Goal: Navigation & Orientation: Find specific page/section

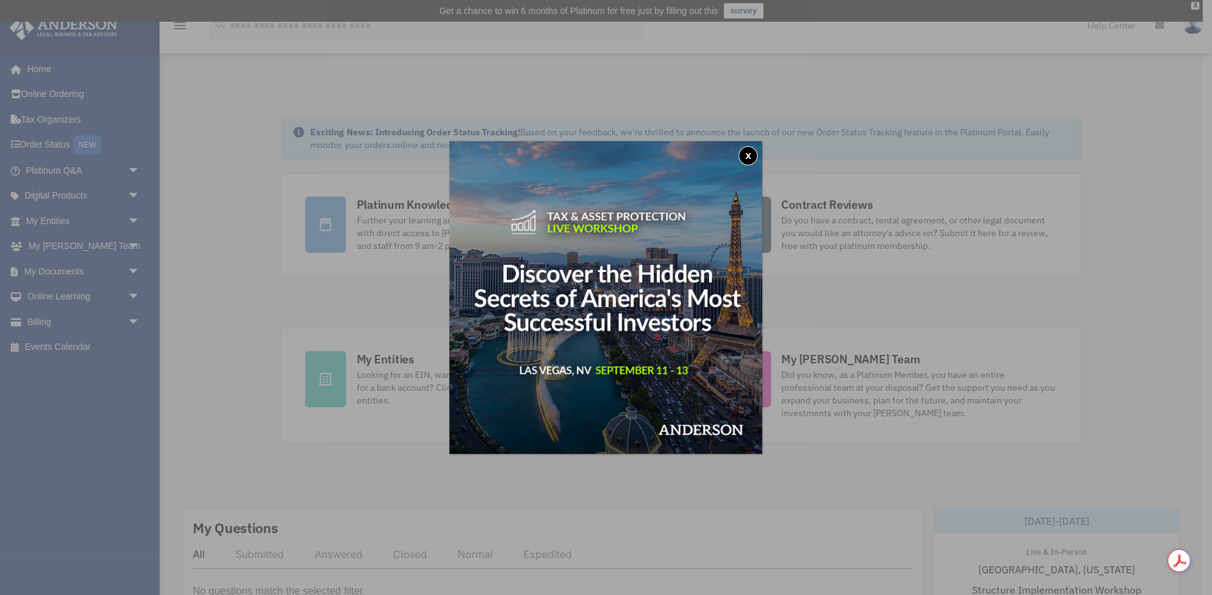
click at [748, 158] on button "x" at bounding box center [748, 155] width 19 height 19
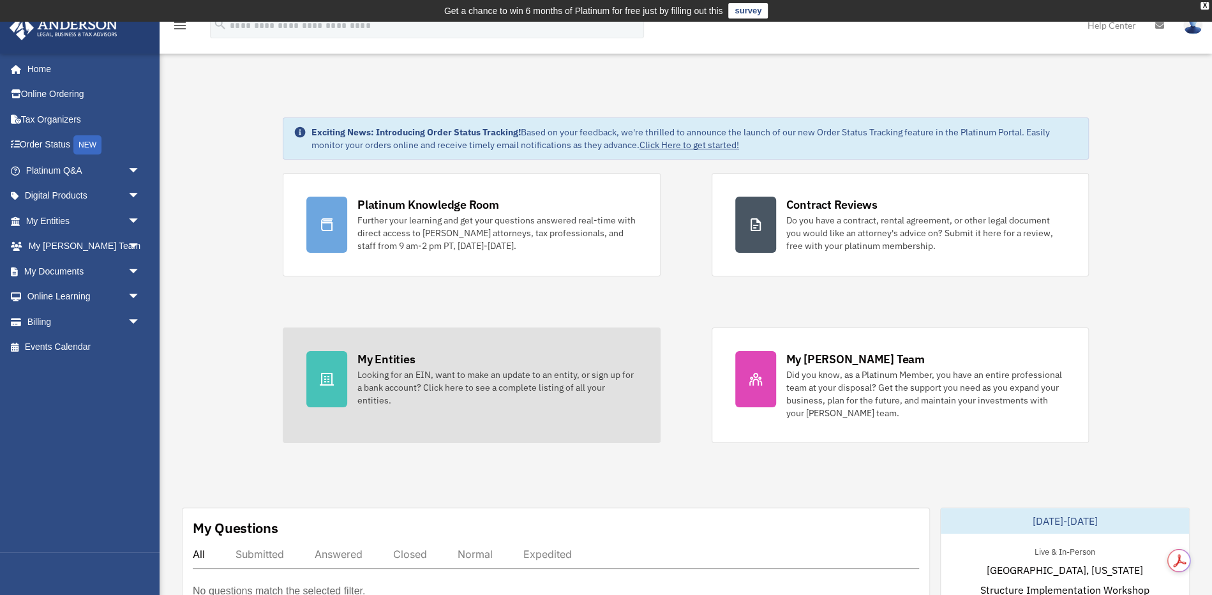
click at [361, 351] on div "My Entities" at bounding box center [385, 359] width 57 height 16
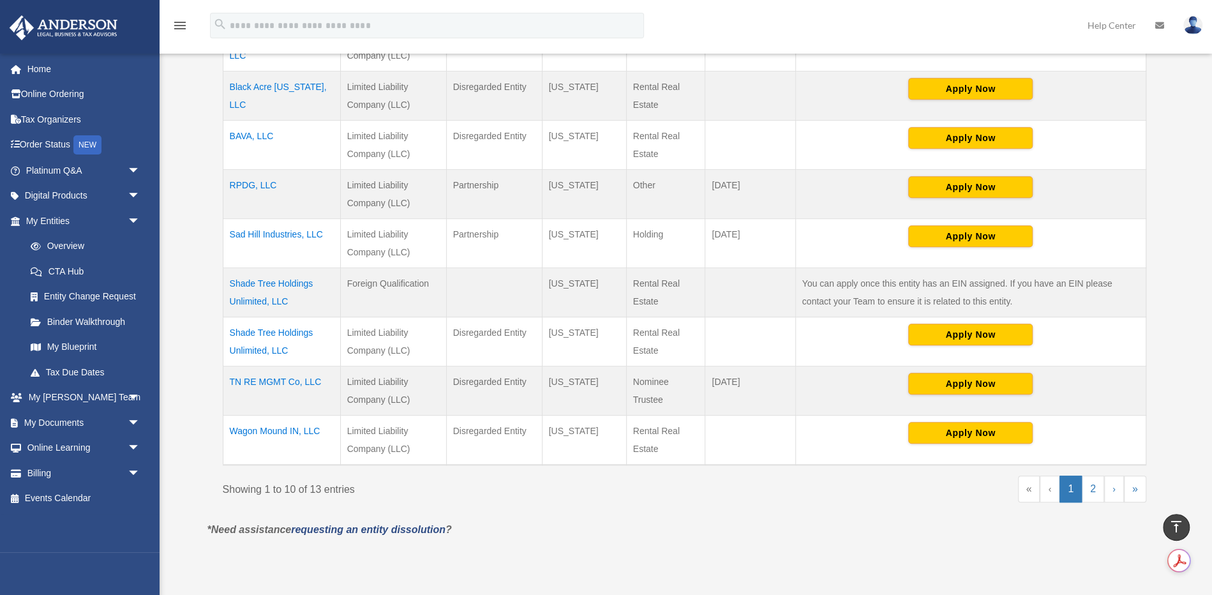
scroll to position [428, 0]
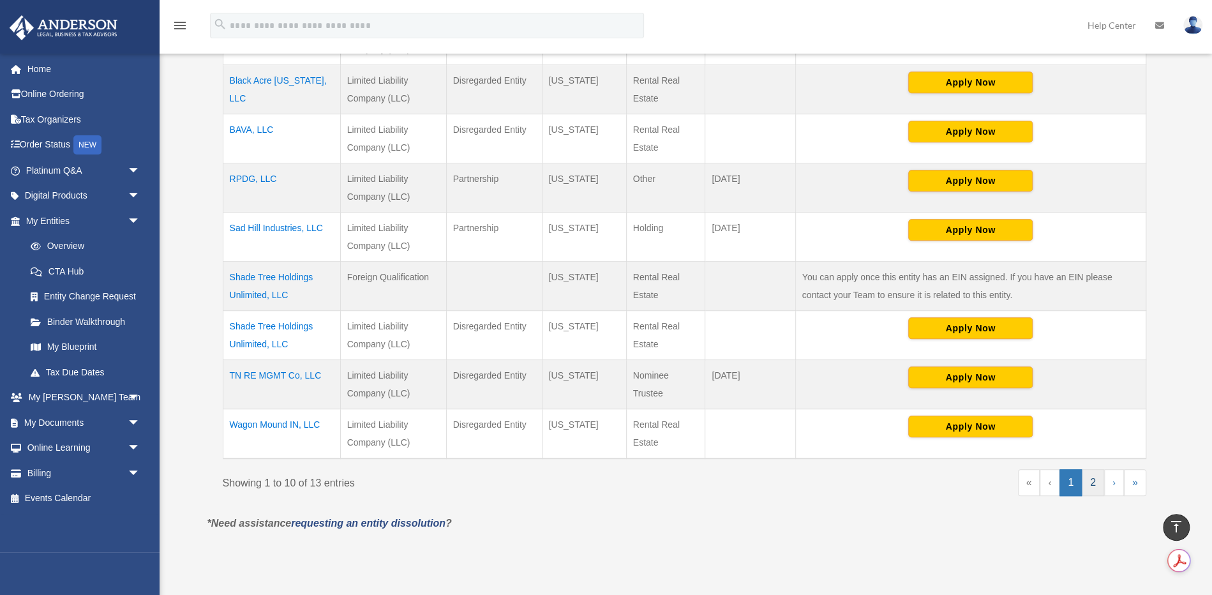
click at [1097, 479] on link "2" at bounding box center [1093, 482] width 22 height 27
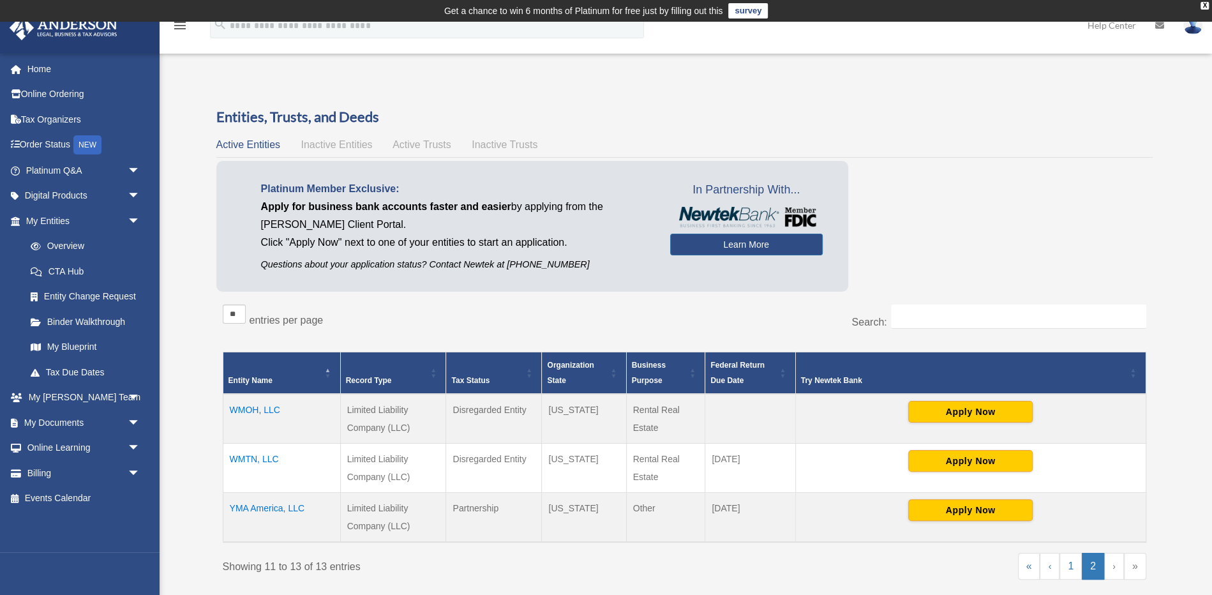
scroll to position [193, 0]
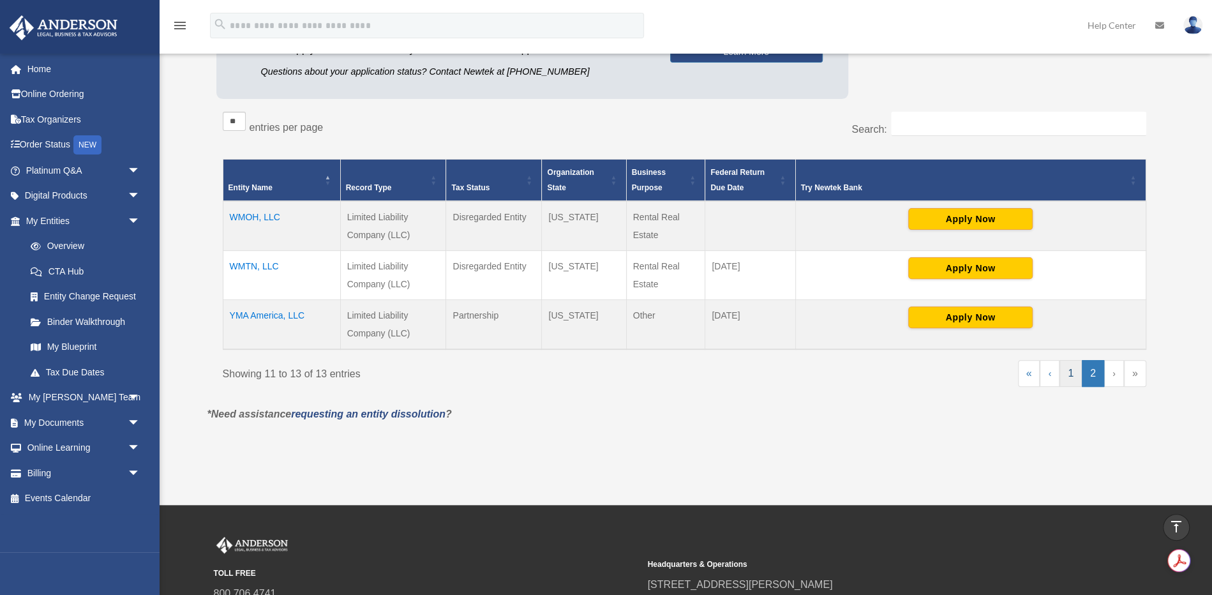
click at [1074, 368] on link "1" at bounding box center [1071, 373] width 22 height 27
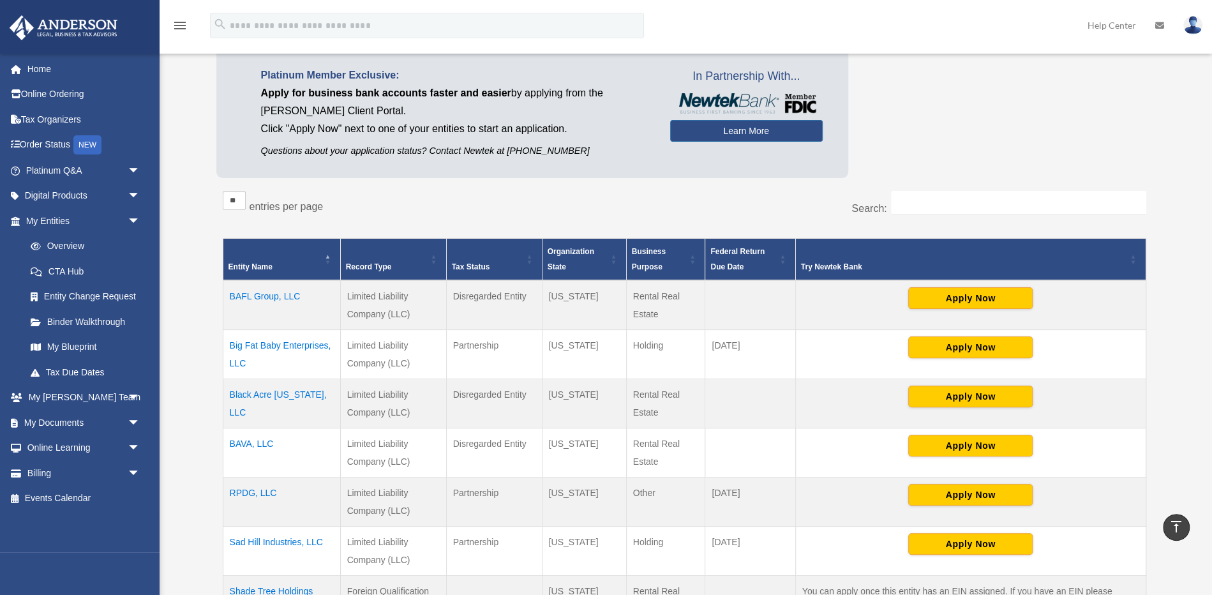
scroll to position [116, 0]
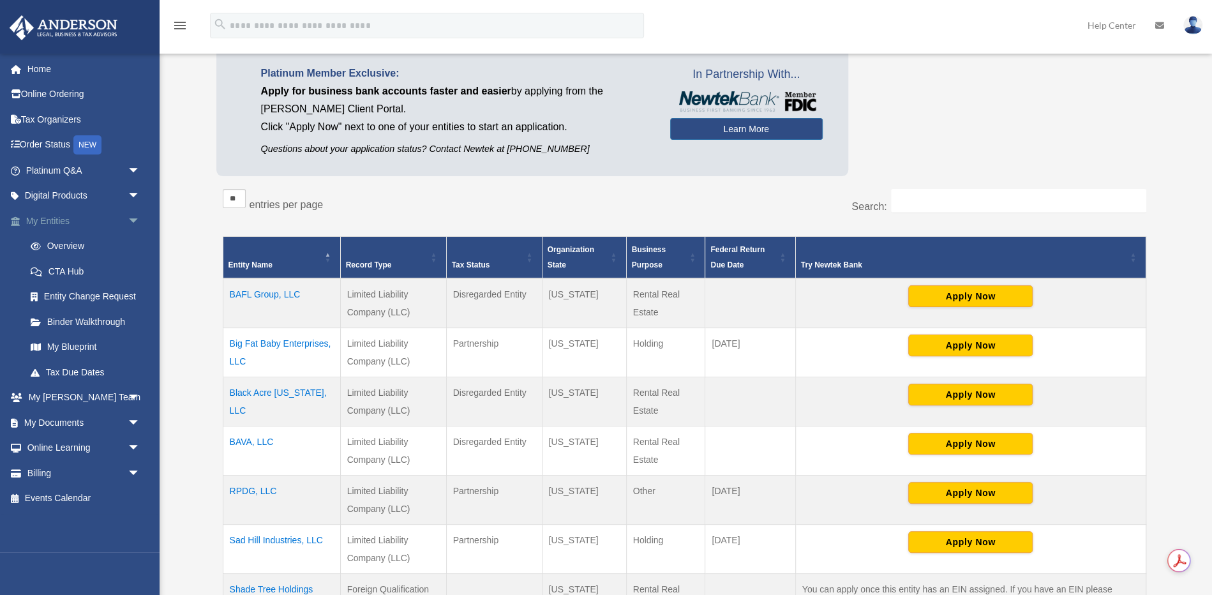
click at [130, 216] on span "arrow_drop_down" at bounding box center [141, 221] width 26 height 26
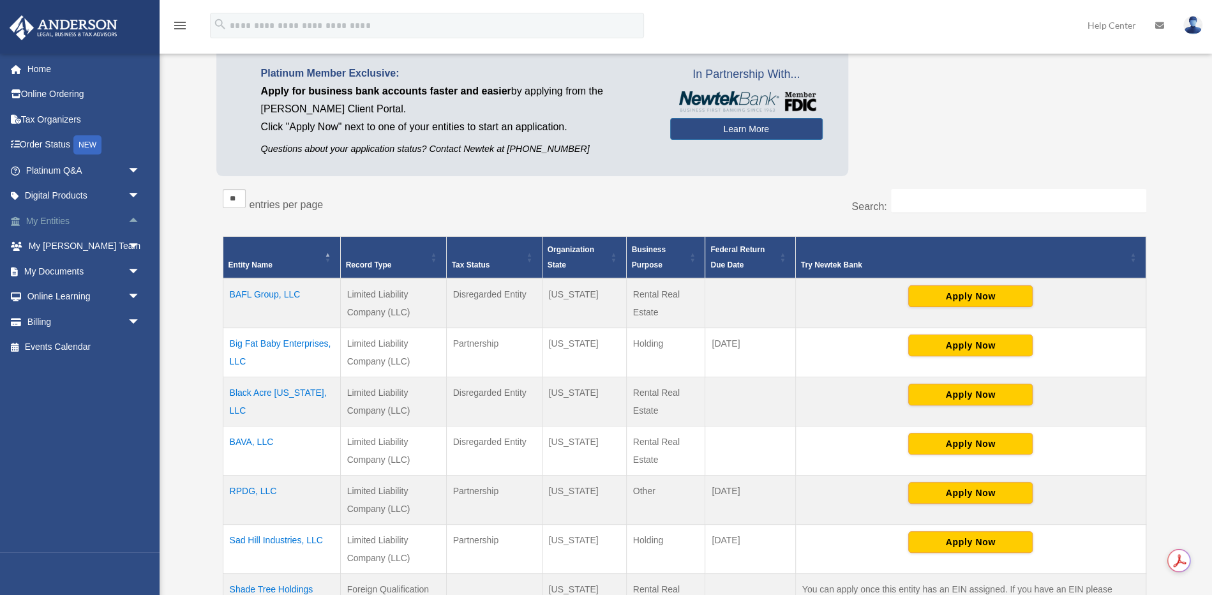
click at [130, 216] on span "arrow_drop_up" at bounding box center [141, 221] width 26 height 26
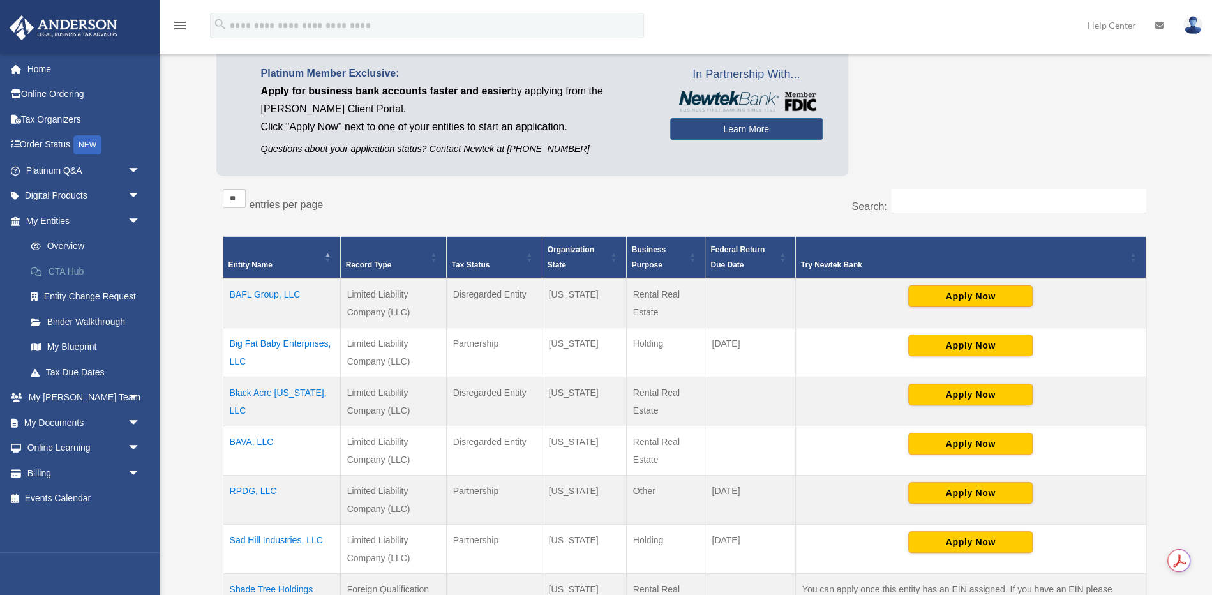
click at [55, 269] on link "CTA Hub" at bounding box center [89, 272] width 142 height 26
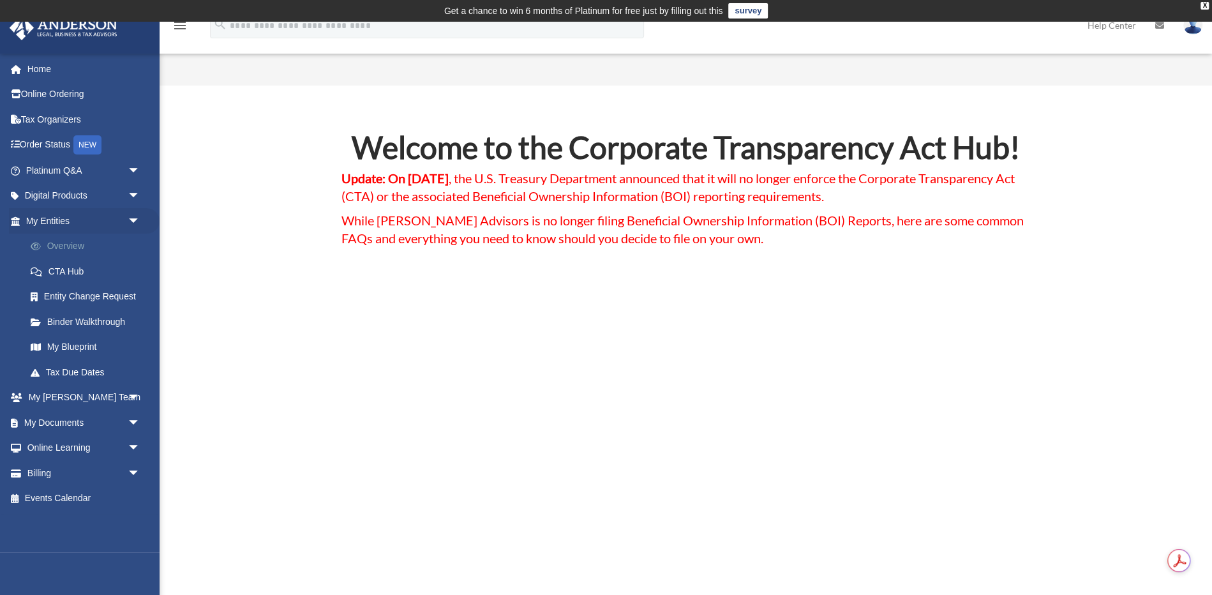
click at [62, 242] on link "Overview" at bounding box center [89, 247] width 142 height 26
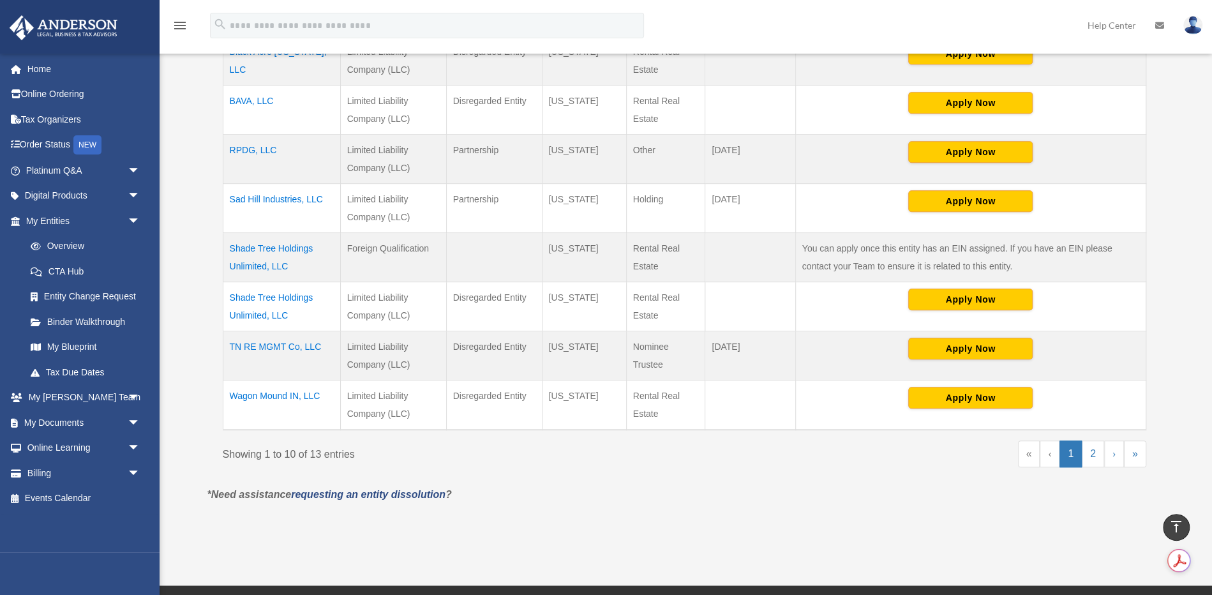
scroll to position [467, 0]
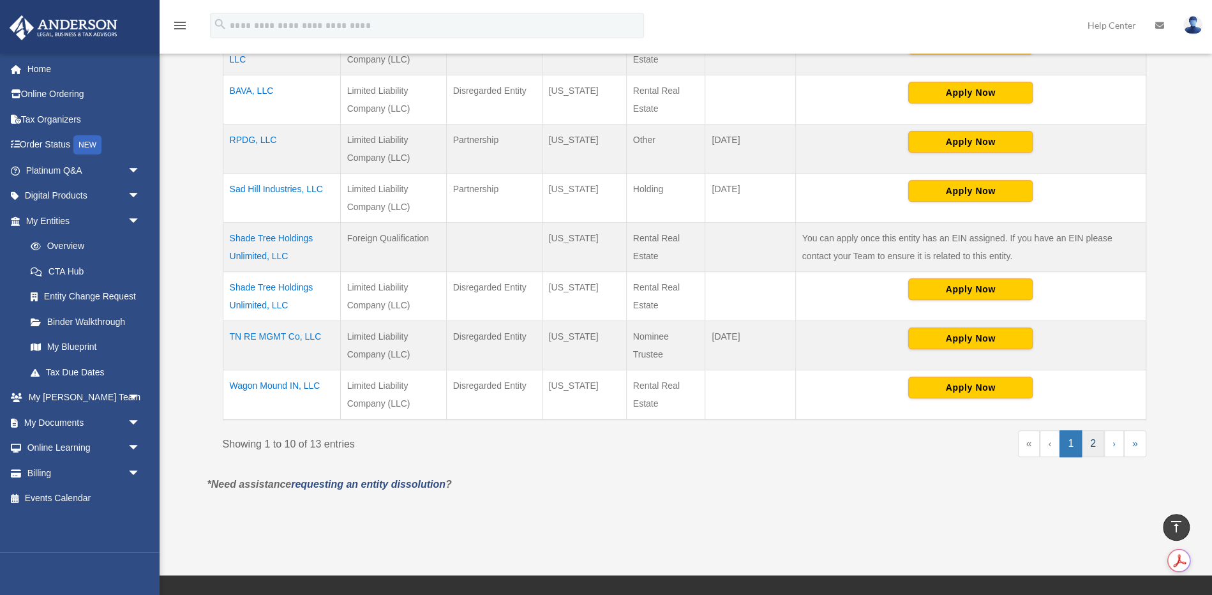
click at [1099, 444] on link "2" at bounding box center [1093, 443] width 22 height 27
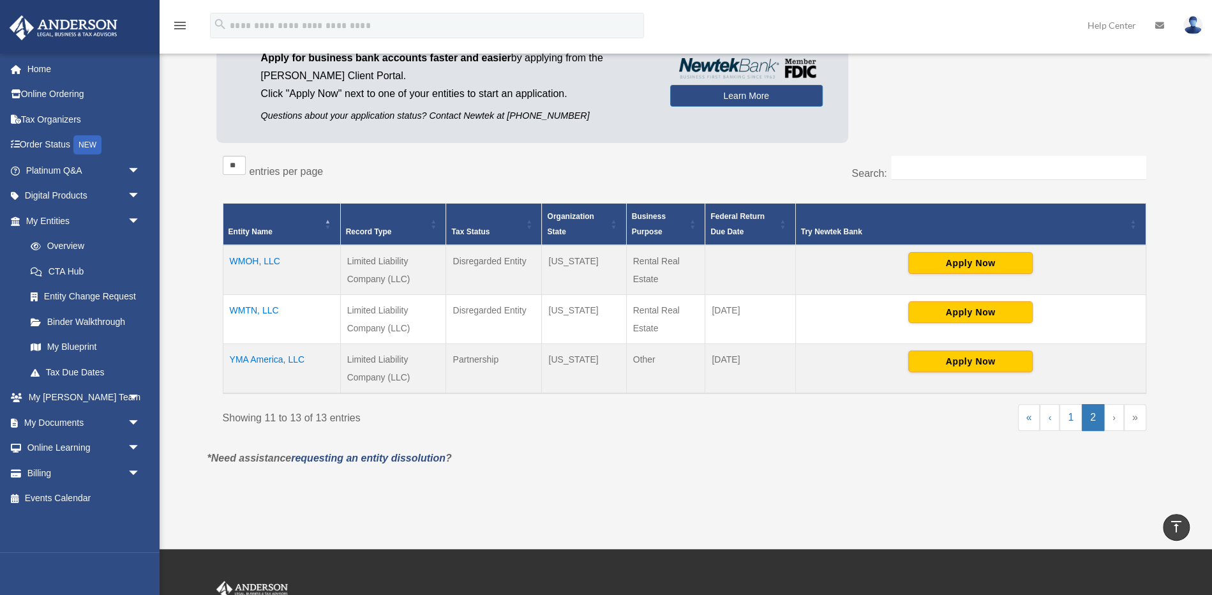
scroll to position [16, 0]
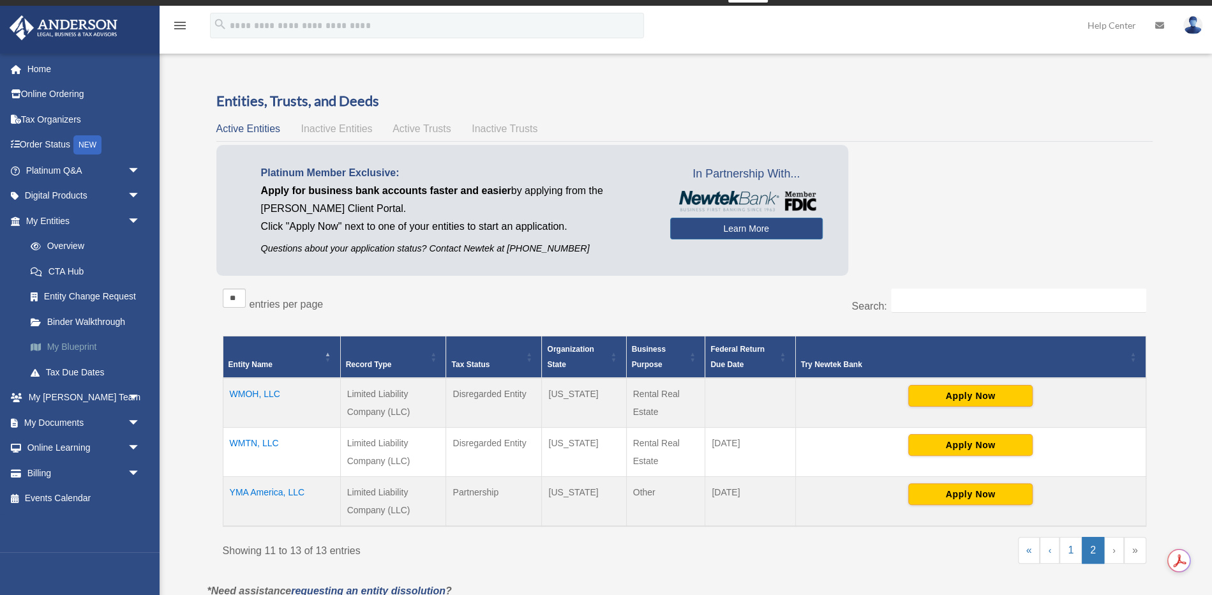
click at [69, 350] on link "My Blueprint" at bounding box center [89, 347] width 142 height 26
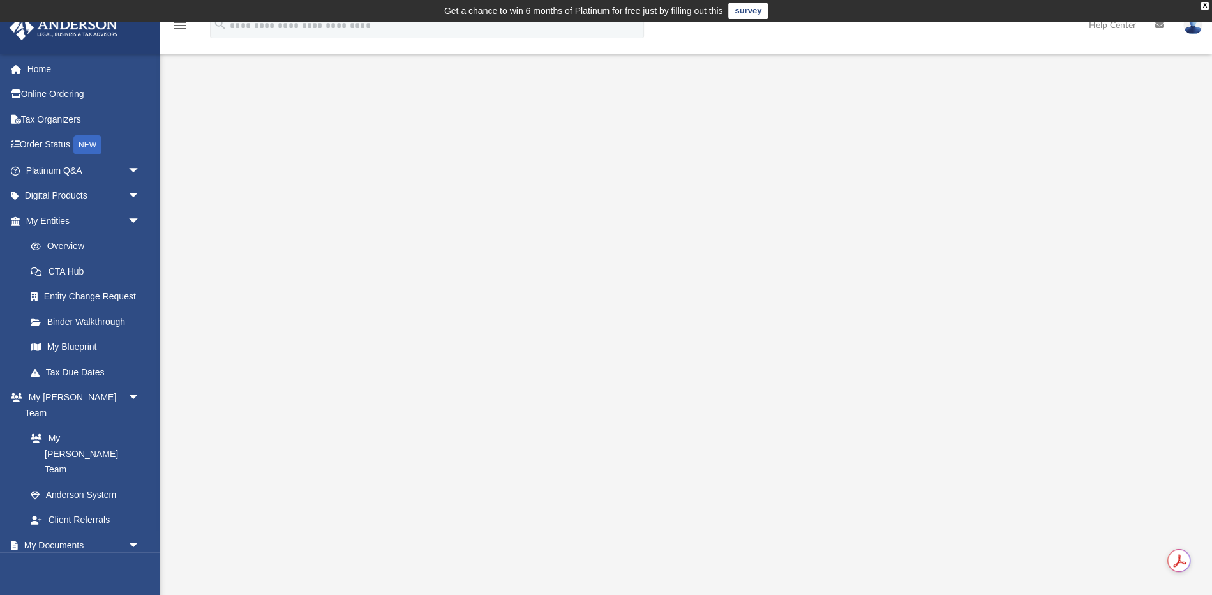
scroll to position [8, 0]
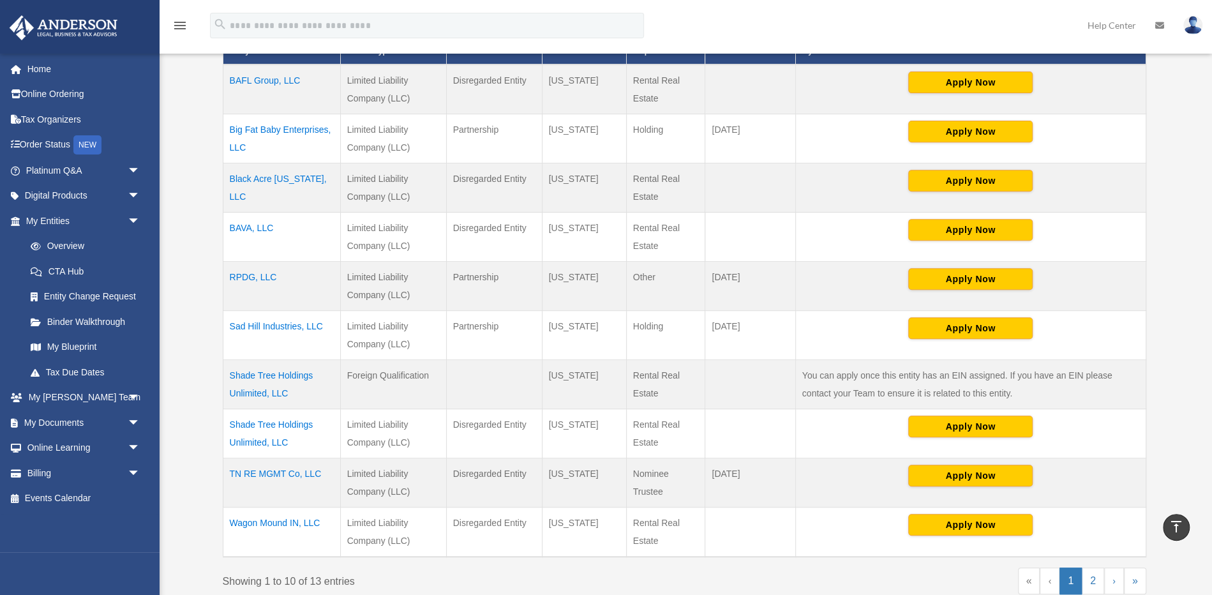
scroll to position [521, 0]
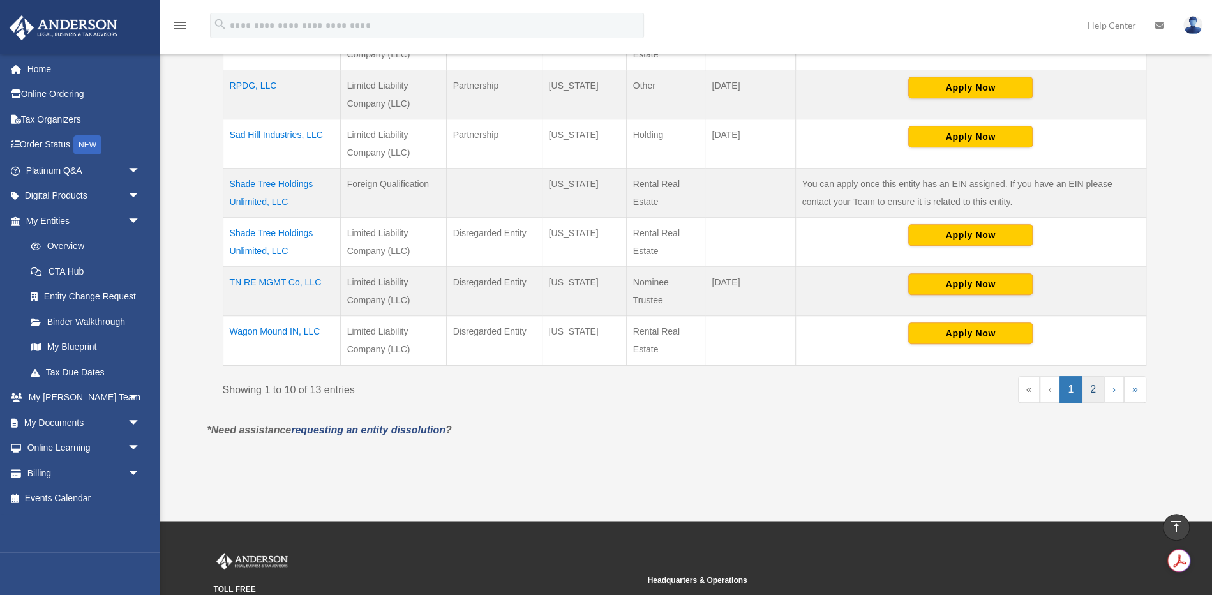
click at [1093, 386] on link "2" at bounding box center [1093, 389] width 22 height 27
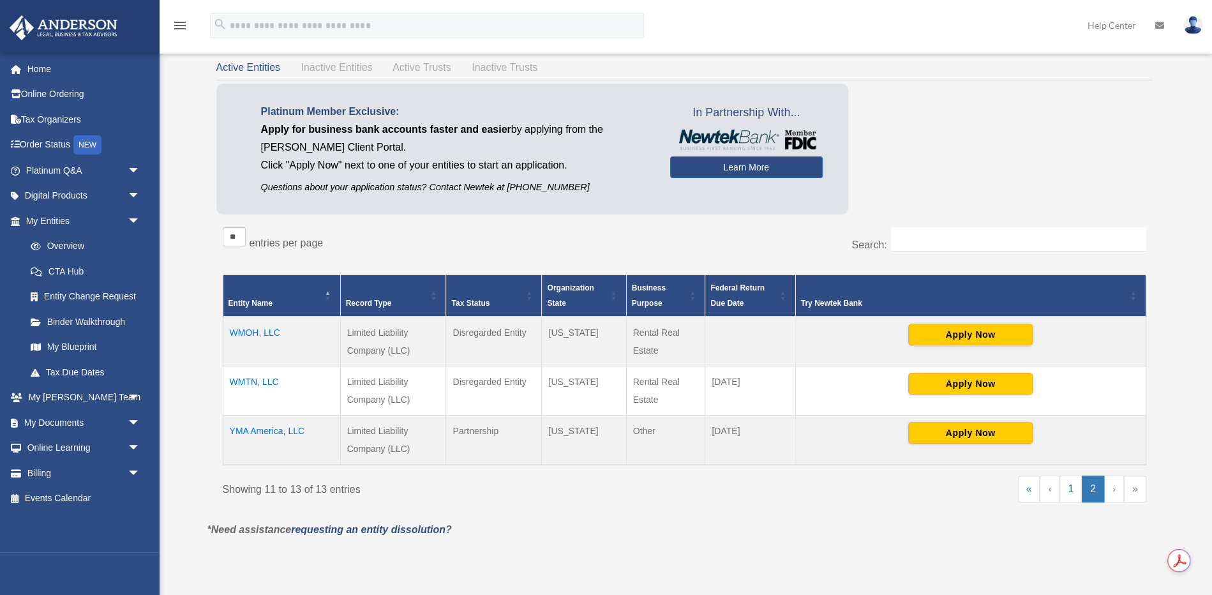
scroll to position [93, 0]
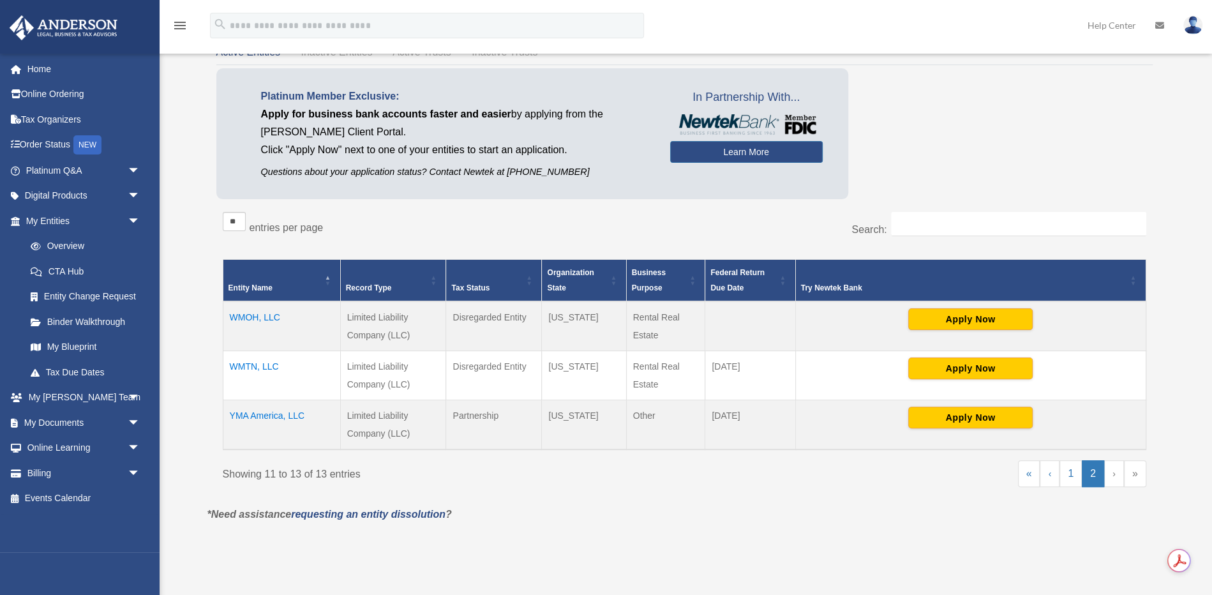
click at [264, 357] on td "W​MTN, LLC" at bounding box center [281, 374] width 117 height 49
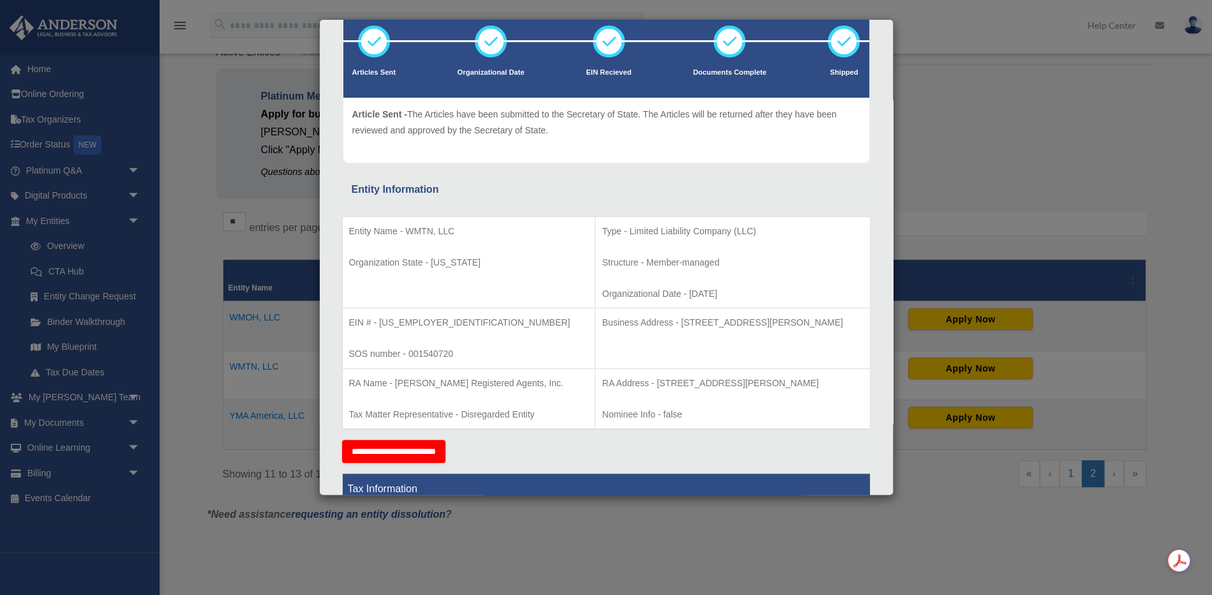
scroll to position [0, 0]
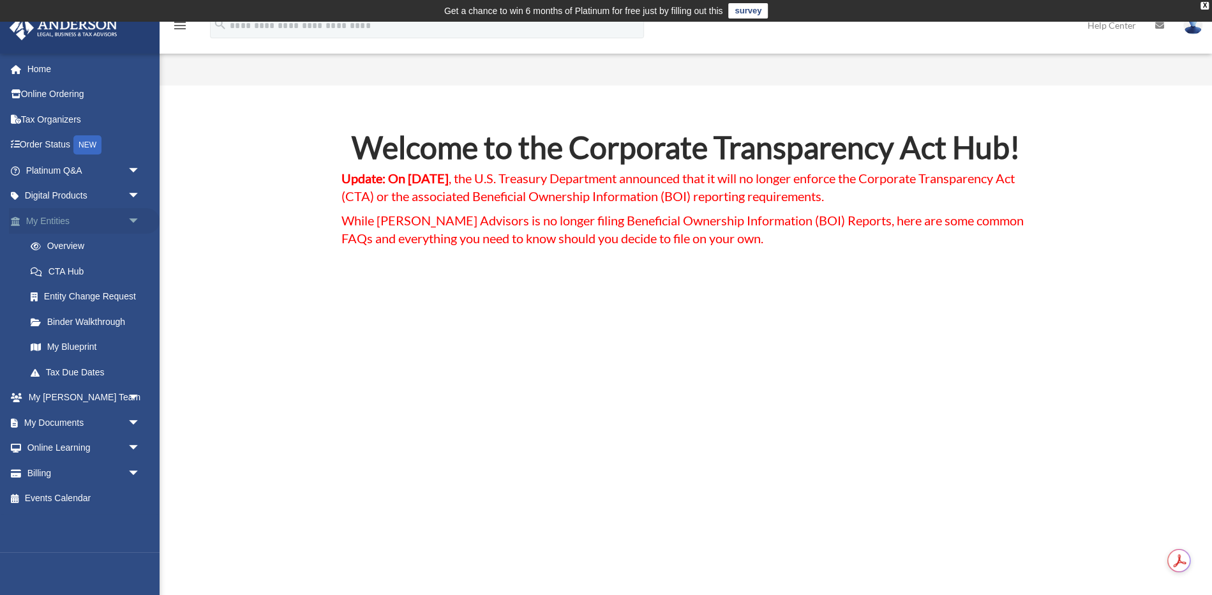
click at [138, 218] on span "arrow_drop_down" at bounding box center [141, 221] width 26 height 26
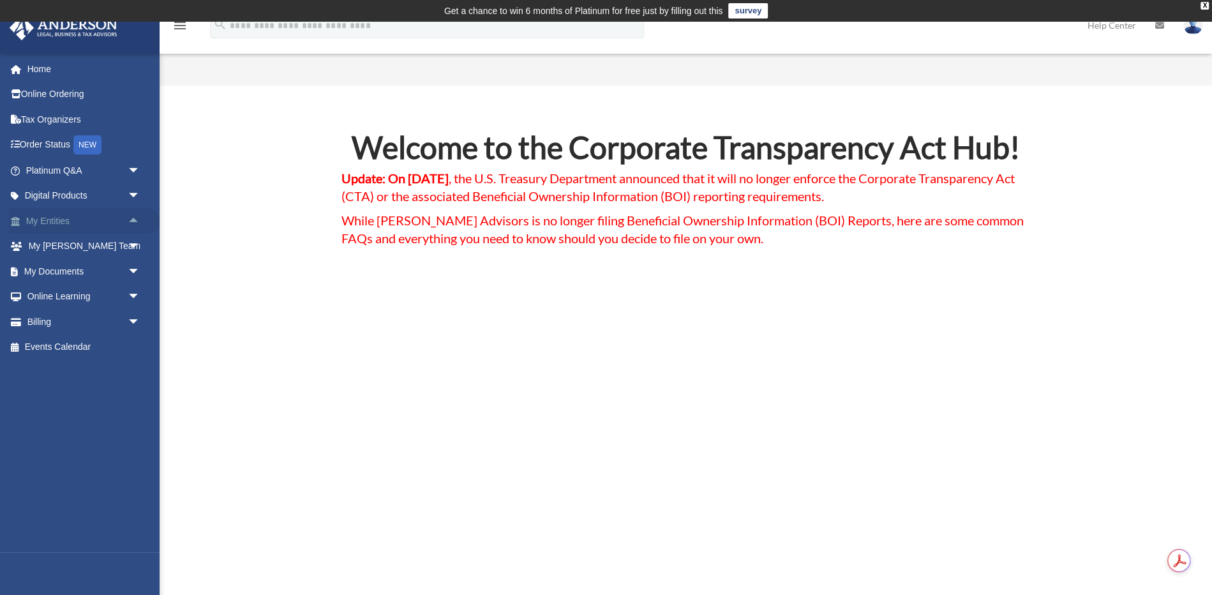
click at [42, 220] on link "My Entities arrow_drop_up" at bounding box center [84, 221] width 151 height 26
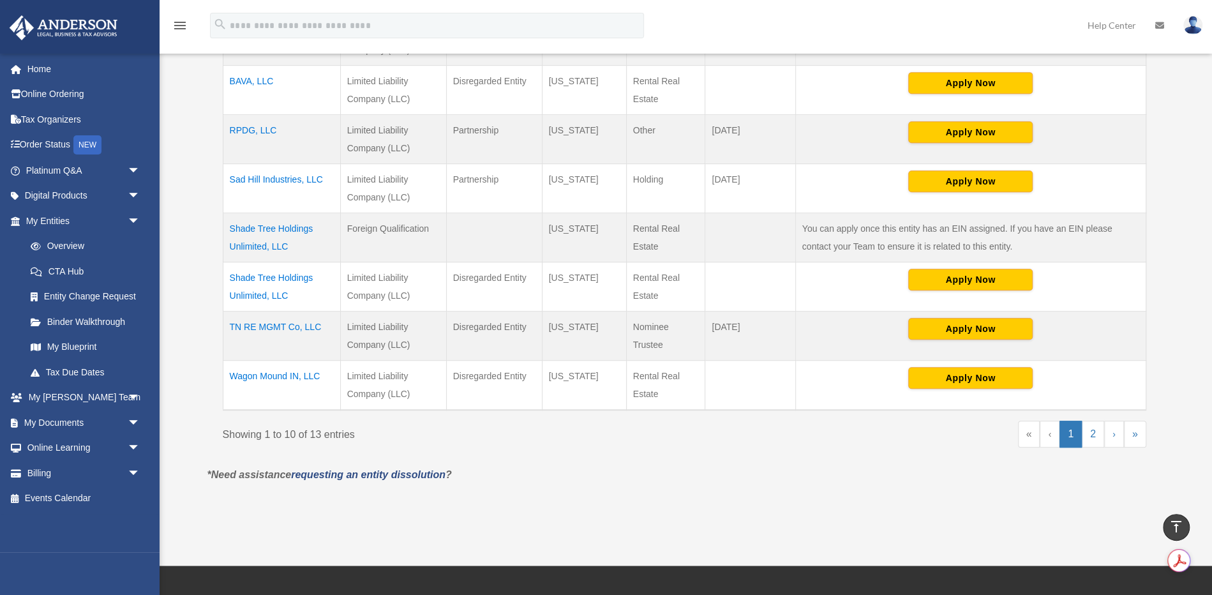
scroll to position [485, 0]
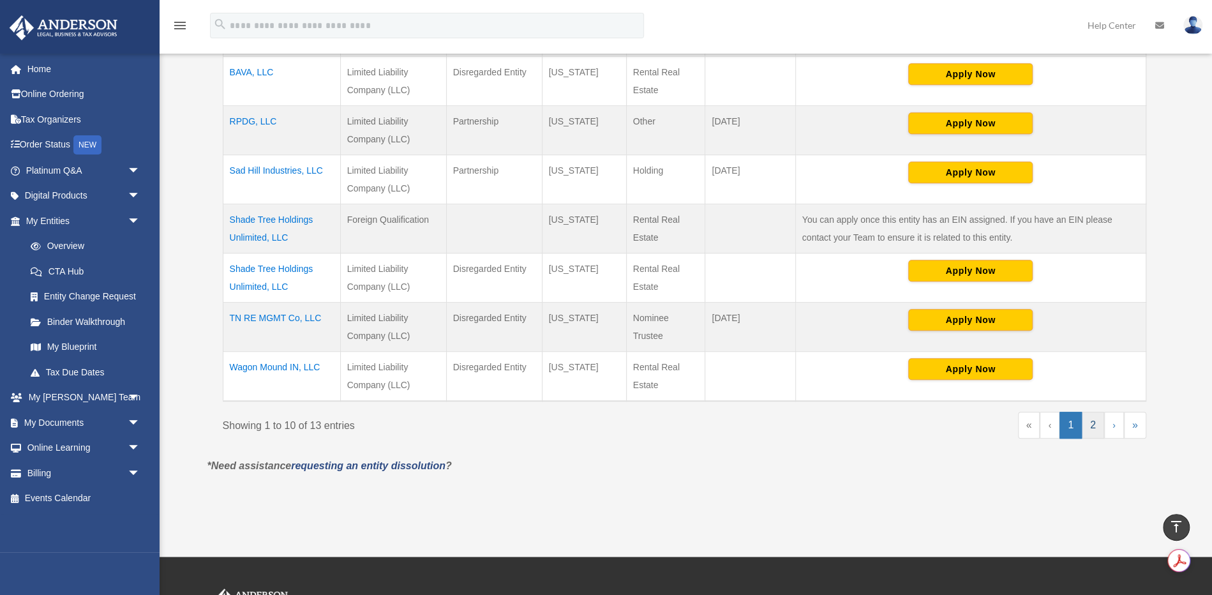
click at [1090, 423] on link "2" at bounding box center [1093, 425] width 22 height 27
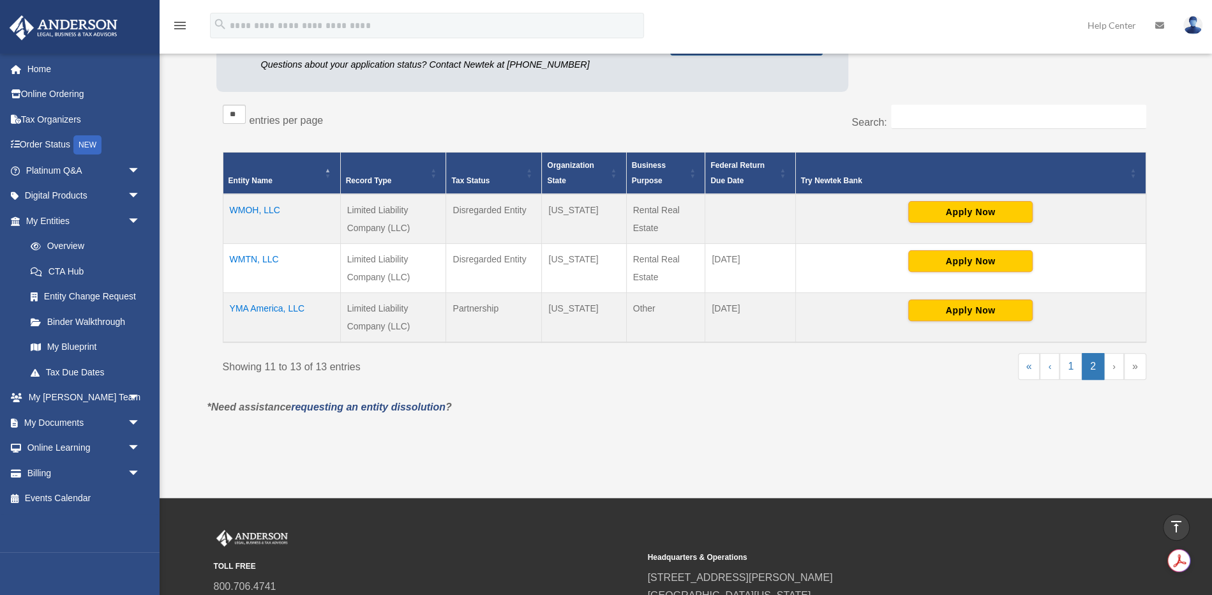
scroll to position [0, 0]
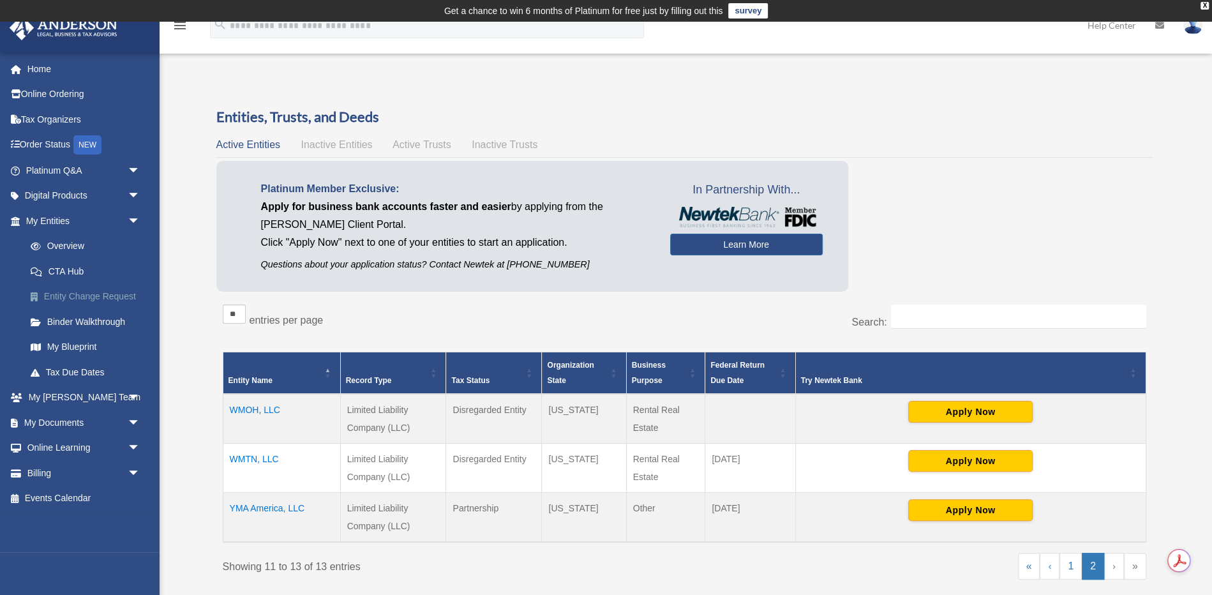
click at [111, 295] on link "Entity Change Request" at bounding box center [89, 297] width 142 height 26
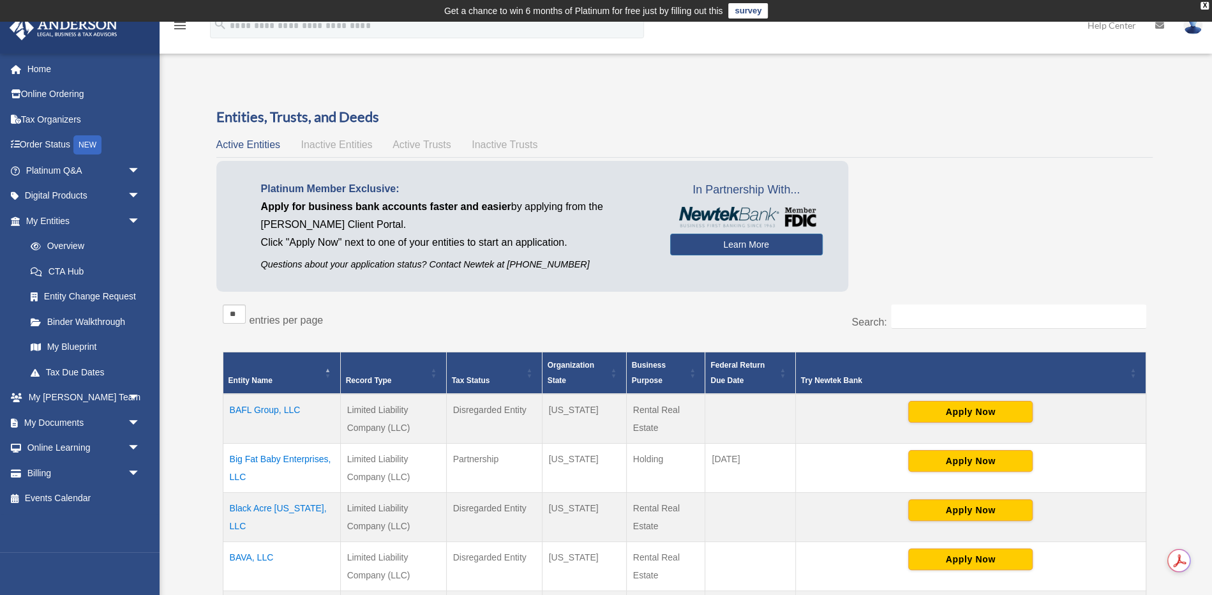
click at [432, 146] on span "Active Trusts" at bounding box center [422, 144] width 59 height 11
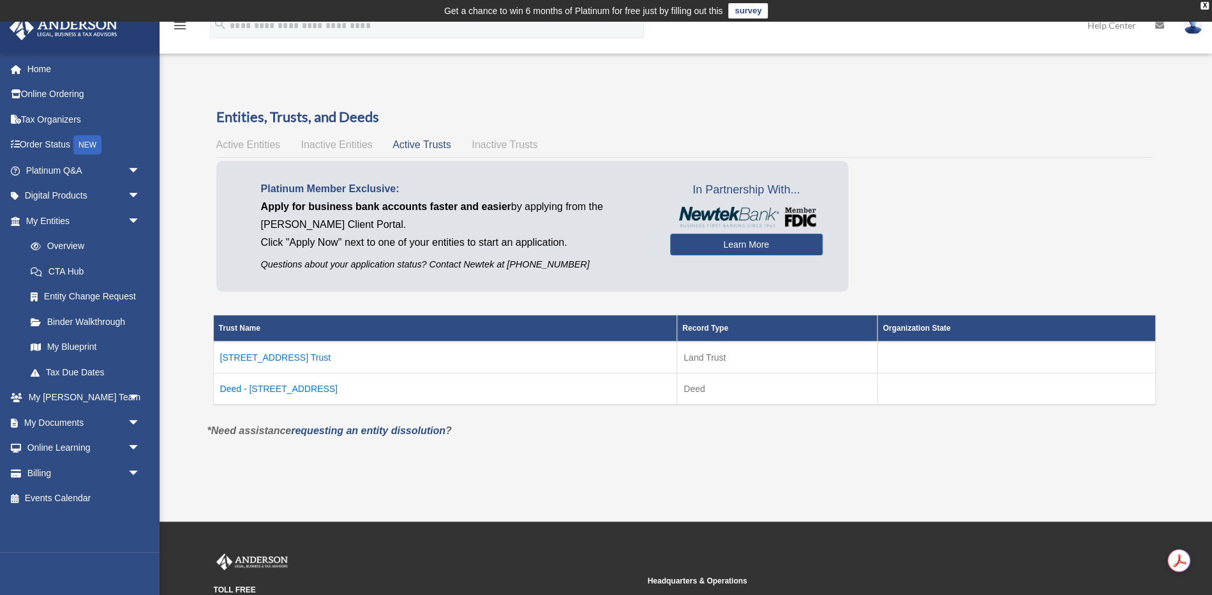
click at [228, 358] on td "[STREET_ADDRESS] Trust" at bounding box center [445, 358] width 464 height 32
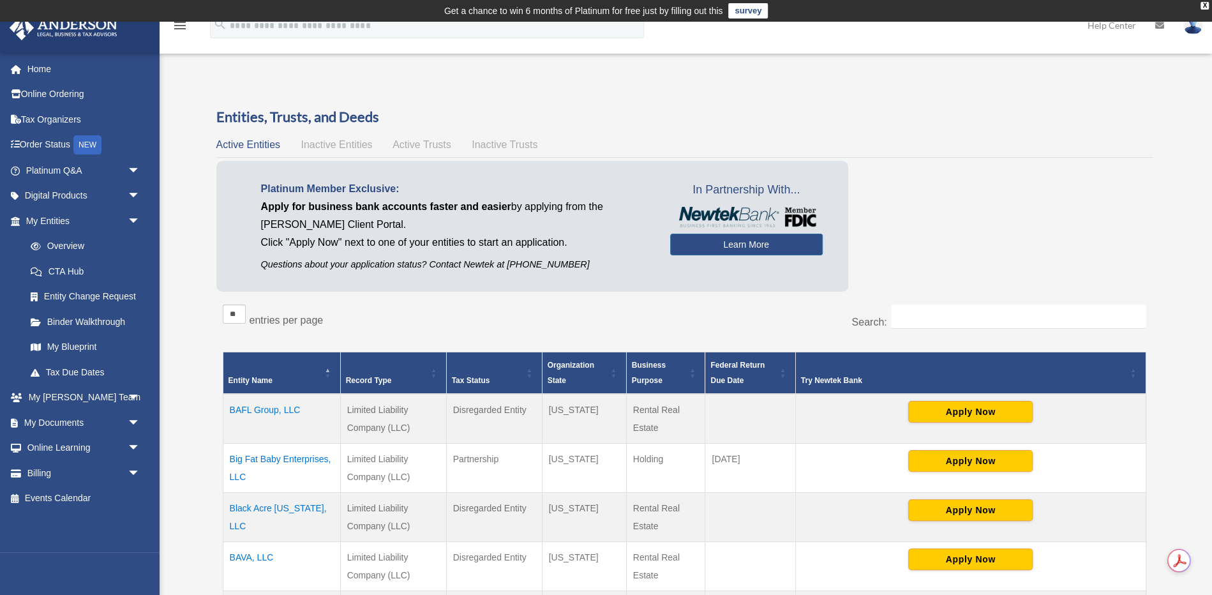
click at [477, 145] on span "Inactive Trusts" at bounding box center [505, 144] width 66 height 11
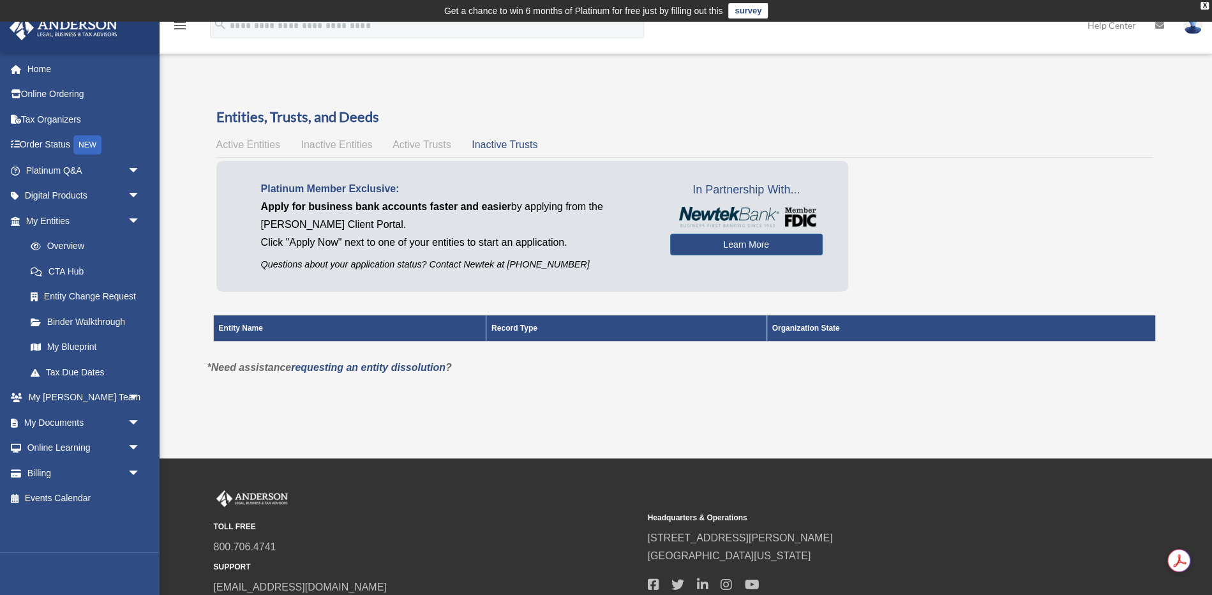
click at [441, 142] on span "Active Trusts" at bounding box center [422, 144] width 59 height 11
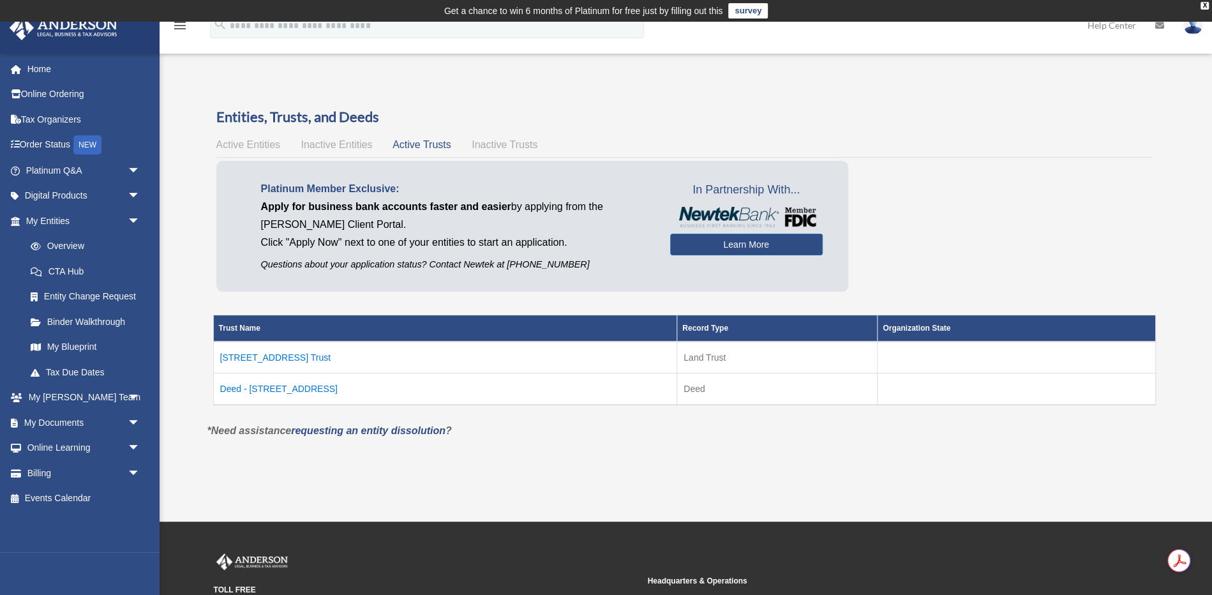
click at [282, 384] on td "Deed - [STREET_ADDRESS]" at bounding box center [445, 389] width 464 height 32
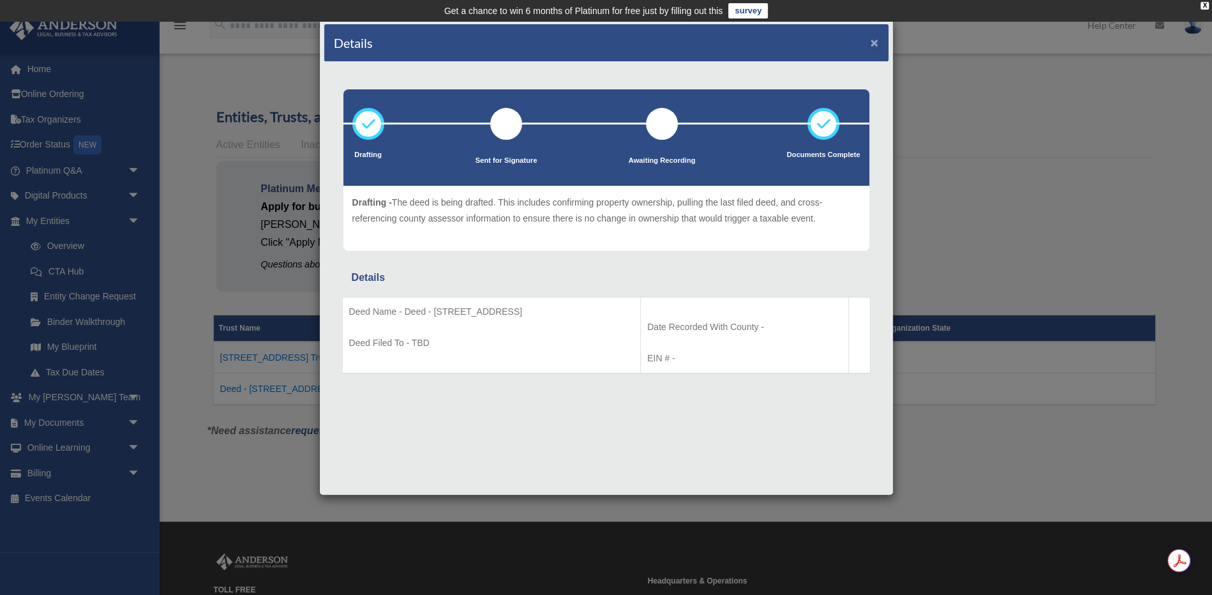
click at [873, 45] on button "×" at bounding box center [875, 42] width 8 height 13
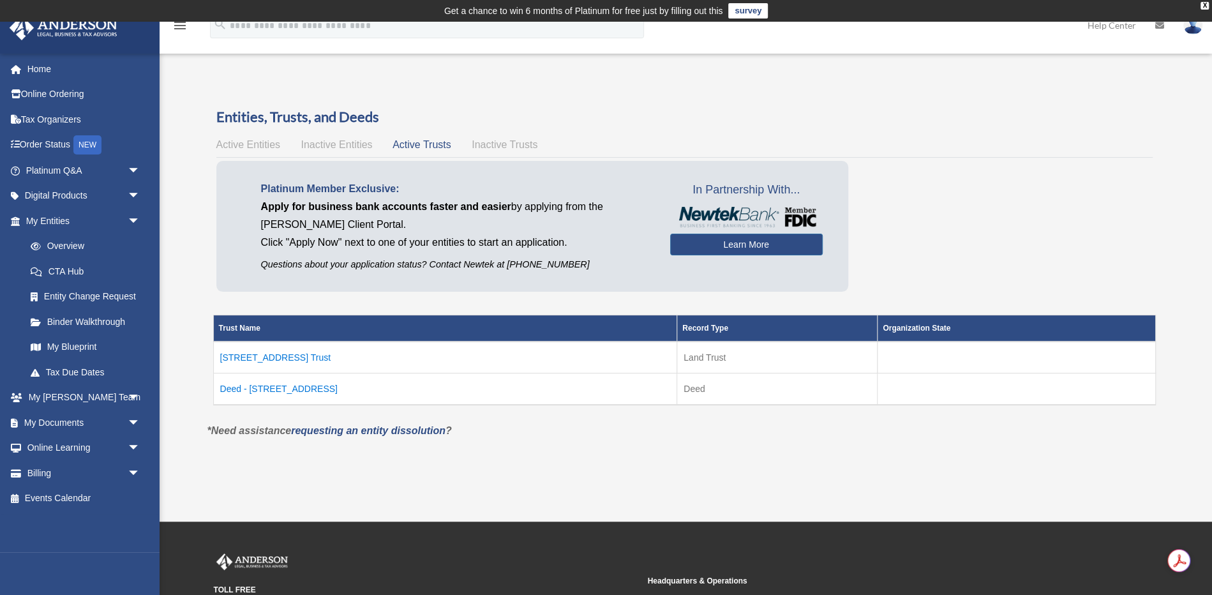
click at [282, 361] on td "[STREET_ADDRESS] Trust" at bounding box center [445, 358] width 464 height 32
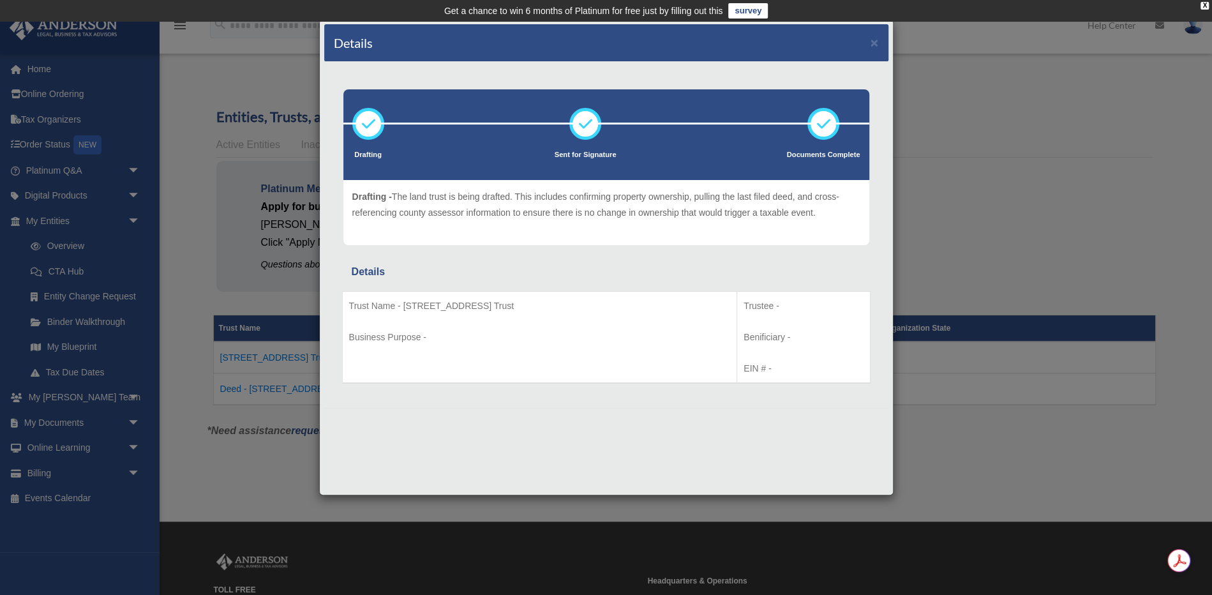
click at [134, 400] on div "Details × Drafting Sent for Signature" at bounding box center [606, 297] width 1212 height 595
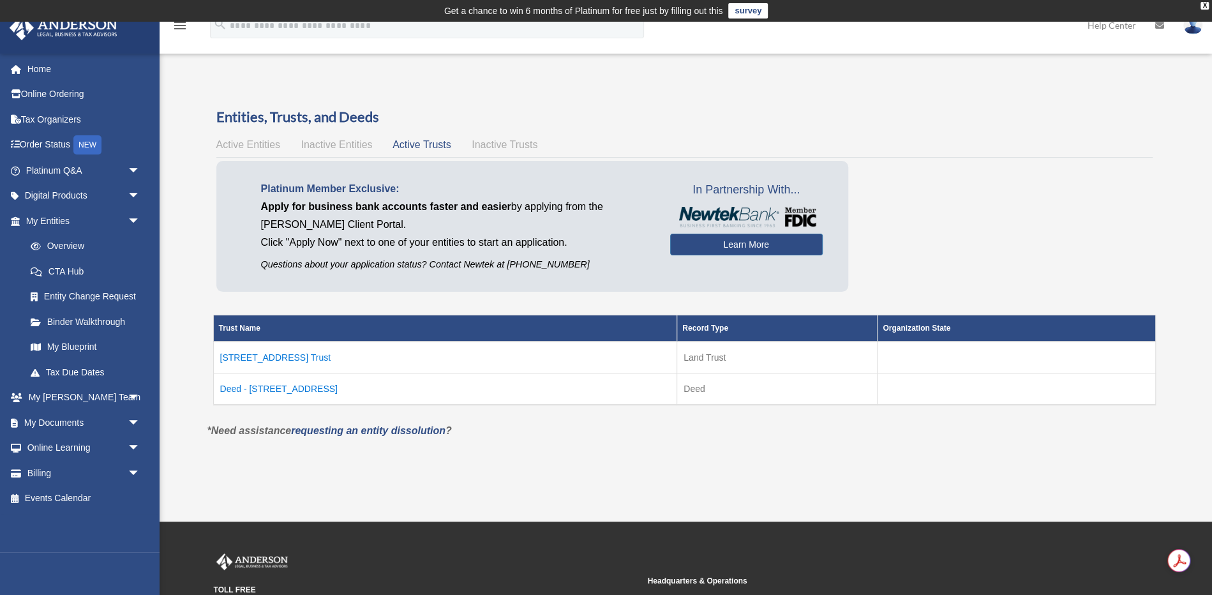
click at [134, 400] on span "arrow_drop_down" at bounding box center [141, 398] width 26 height 26
click at [106, 428] on link "My [PERSON_NAME] Team" at bounding box center [89, 430] width 142 height 41
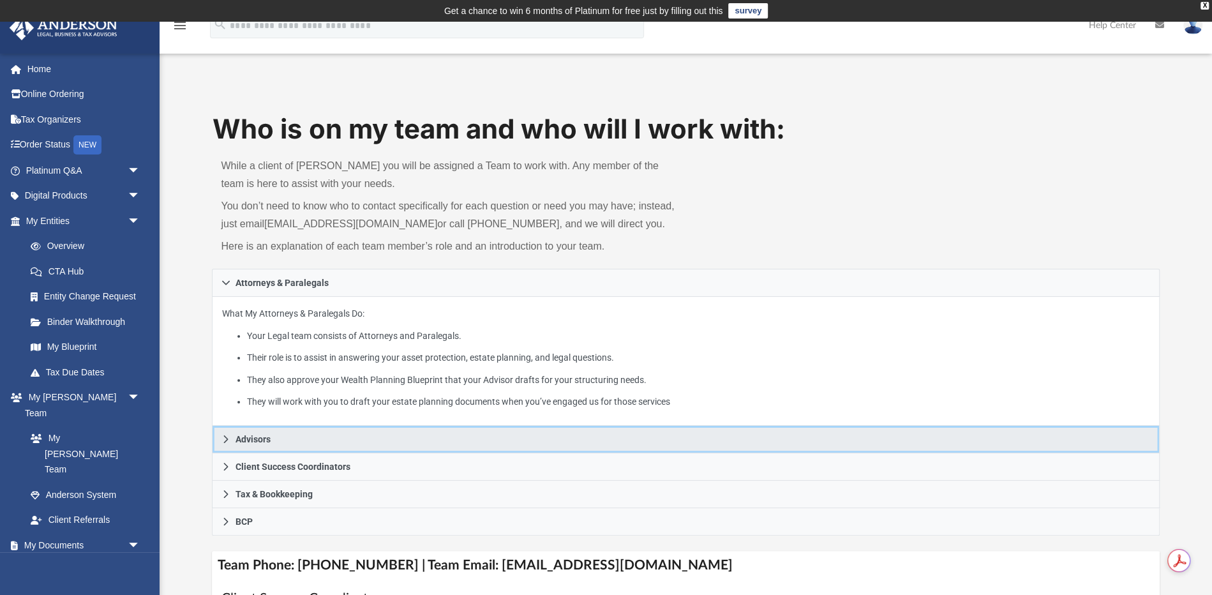
click at [226, 442] on icon at bounding box center [226, 439] width 9 height 9
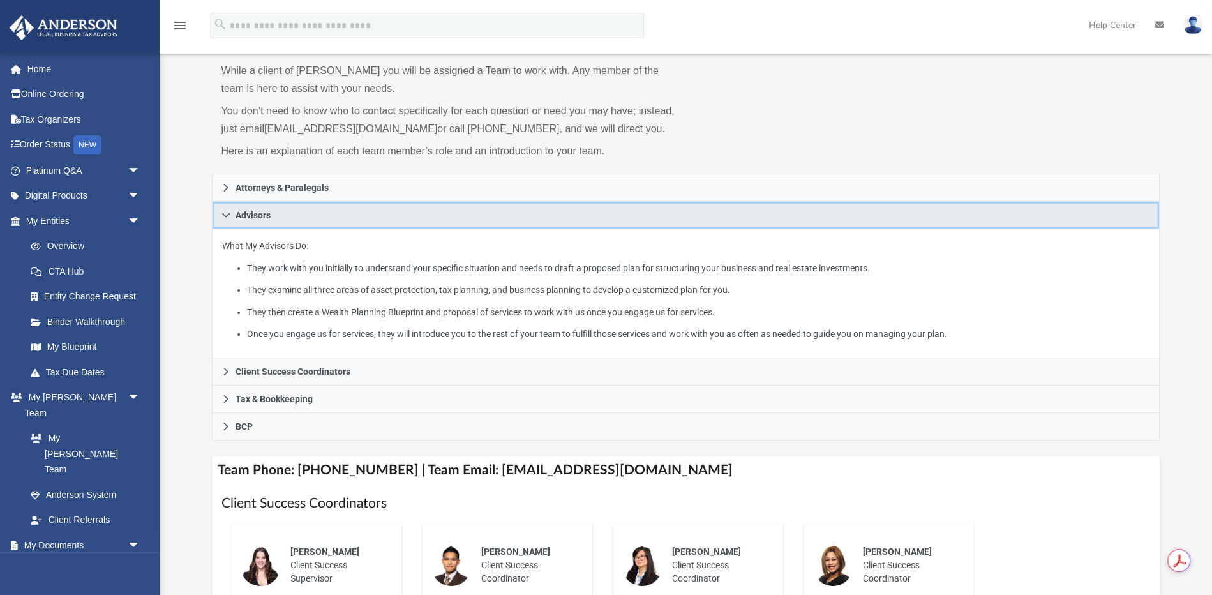
scroll to position [97, 0]
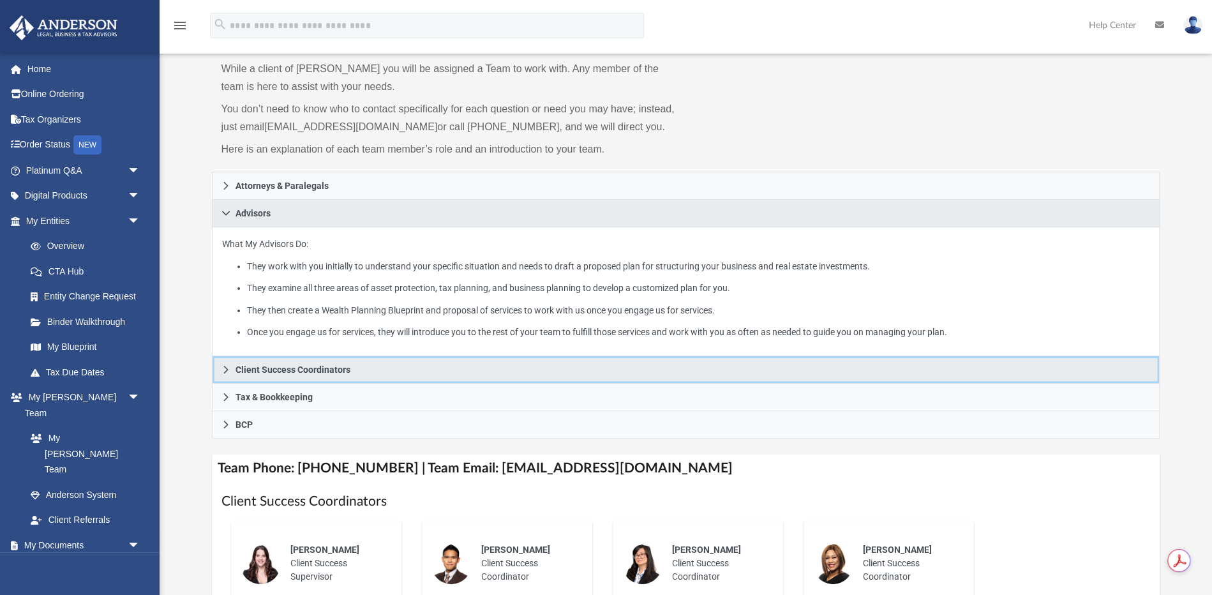
click at [229, 370] on icon at bounding box center [226, 369] width 9 height 9
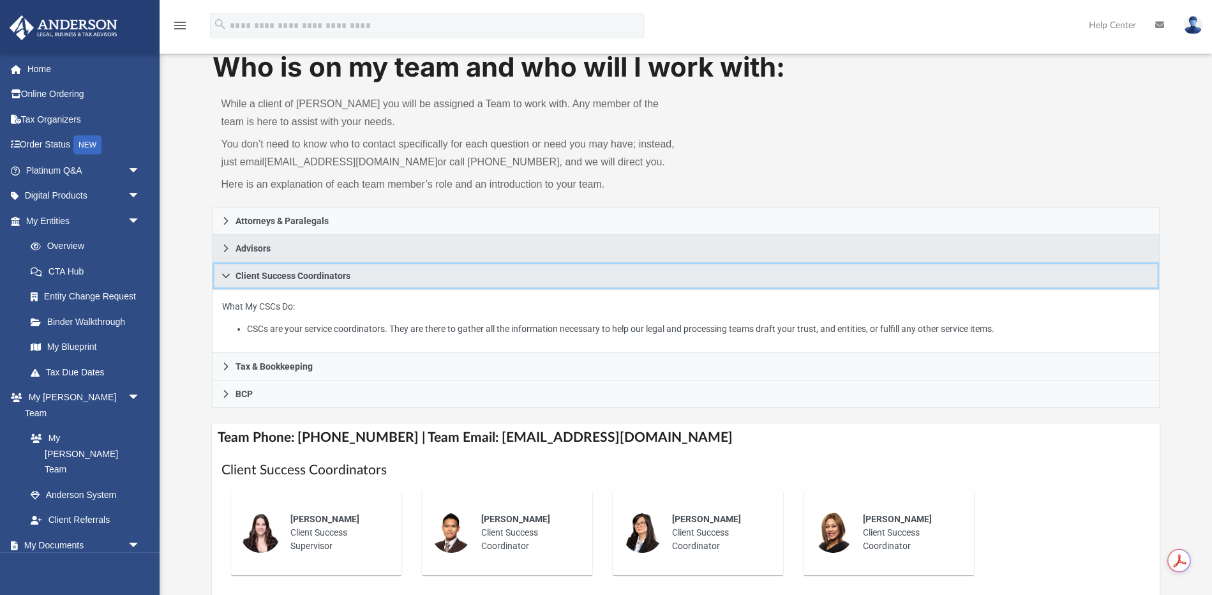
scroll to position [0, 0]
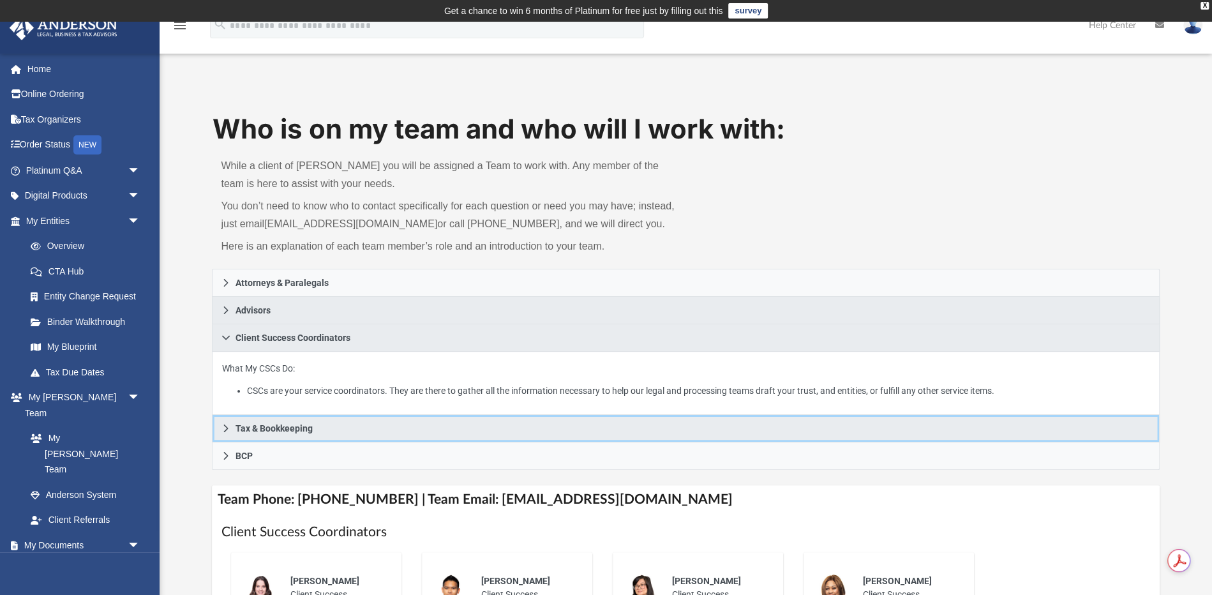
click at [222, 427] on icon at bounding box center [226, 428] width 9 height 9
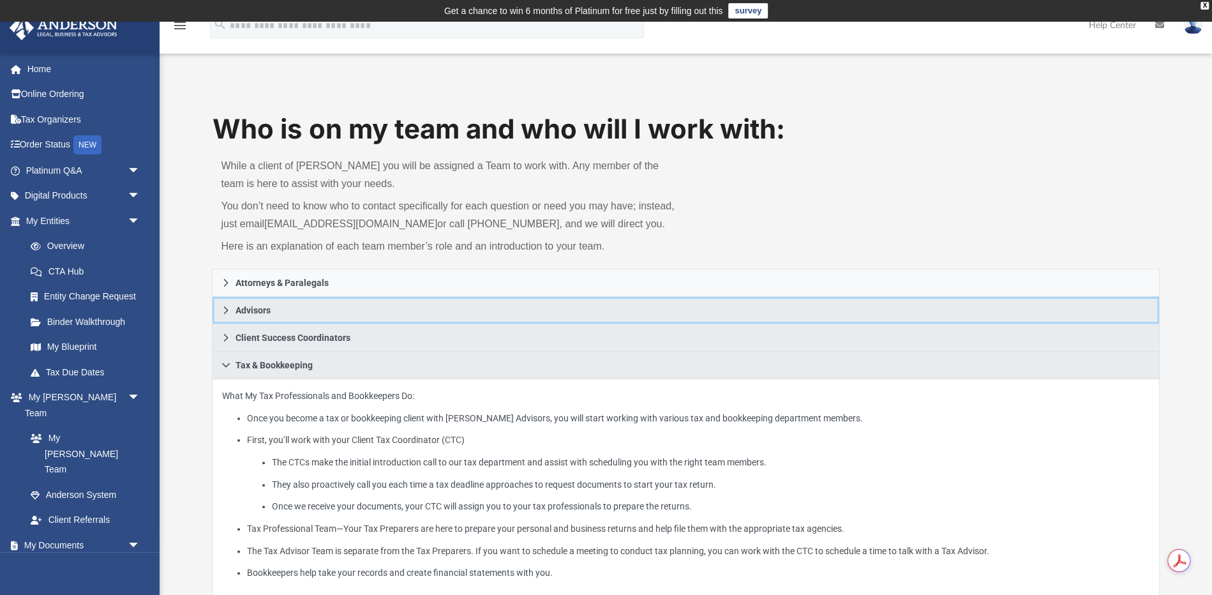
click at [225, 310] on icon at bounding box center [226, 310] width 9 height 9
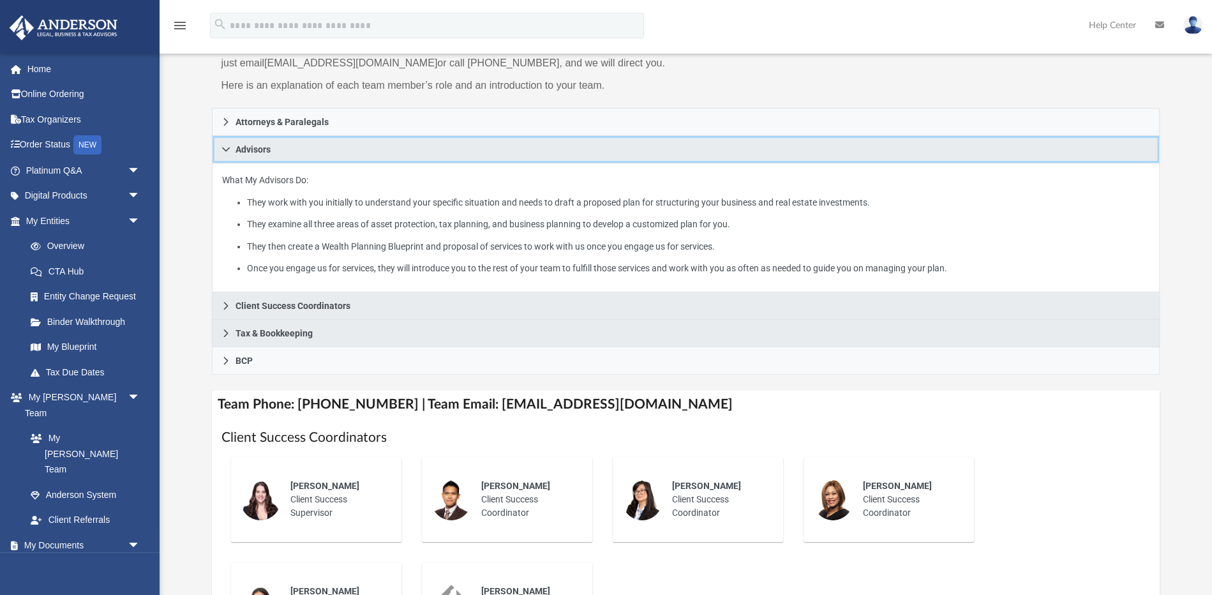
scroll to position [36, 0]
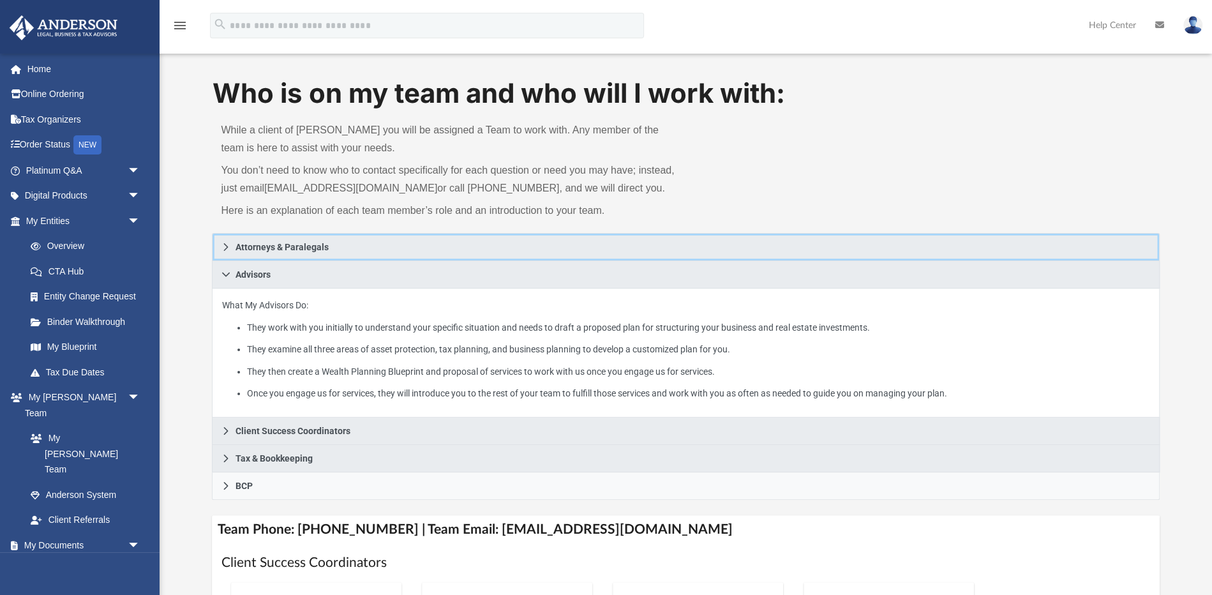
click at [228, 247] on icon at bounding box center [226, 247] width 9 height 9
